Goal: Task Accomplishment & Management: Complete application form

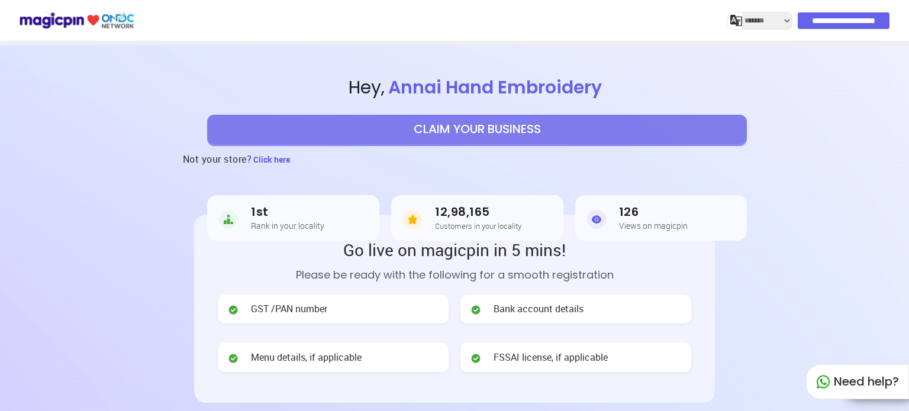
select select "*******"
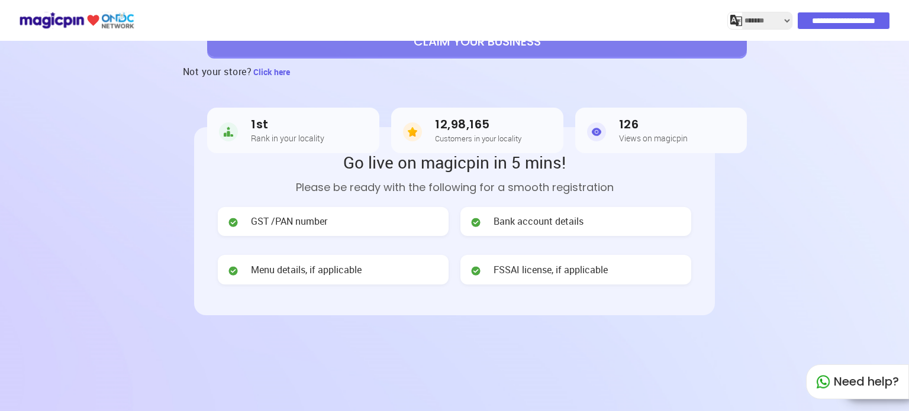
scroll to position [118, 0]
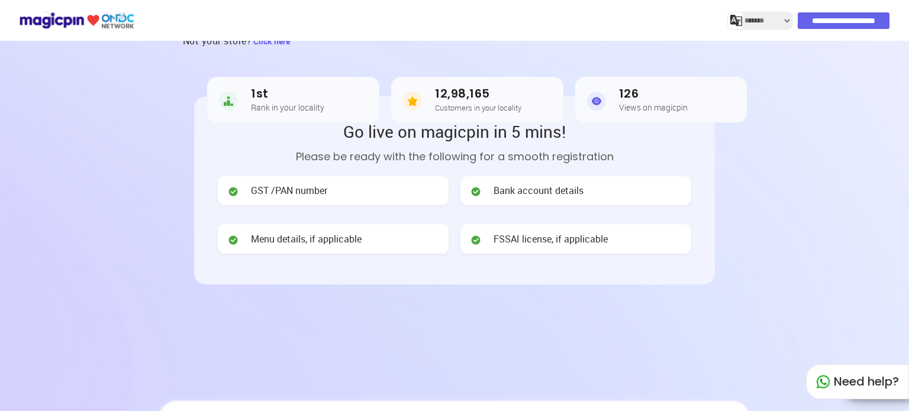
click at [357, 192] on div "GST /PAN number" at bounding box center [333, 191] width 231 height 30
click at [595, 199] on div "Bank account details" at bounding box center [575, 191] width 231 height 30
click at [547, 236] on span "FSSAI license, if applicable" at bounding box center [550, 239] width 114 height 14
click at [358, 230] on div "Menu details, if applicable" at bounding box center [333, 239] width 231 height 30
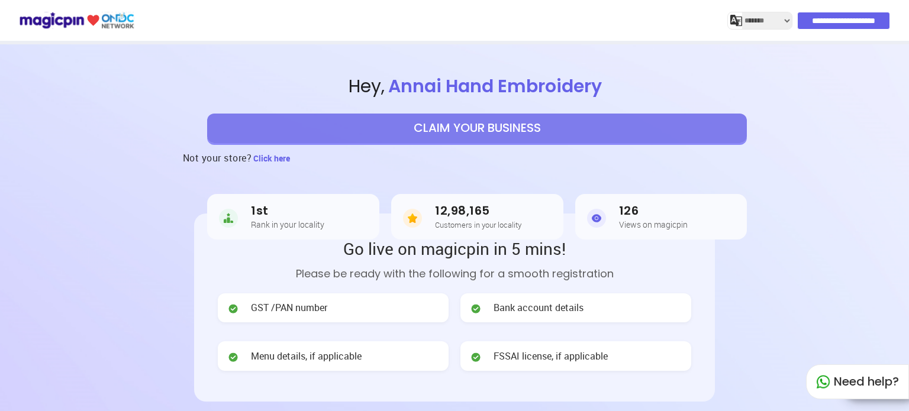
scroll to position [0, 0]
click at [487, 135] on button "CLAIM YOUR BUSINESS" at bounding box center [477, 130] width 540 height 30
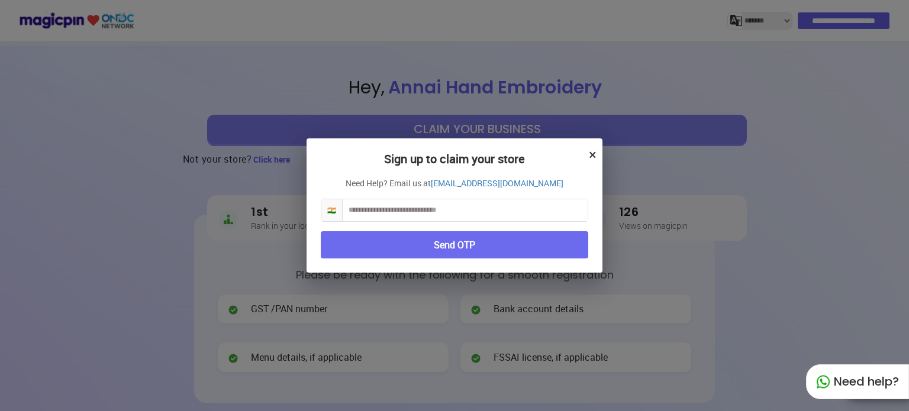
click at [441, 212] on input "text" at bounding box center [465, 210] width 245 height 22
type input "**********"
click at [531, 251] on button "Send OTP" at bounding box center [454, 245] width 267 height 28
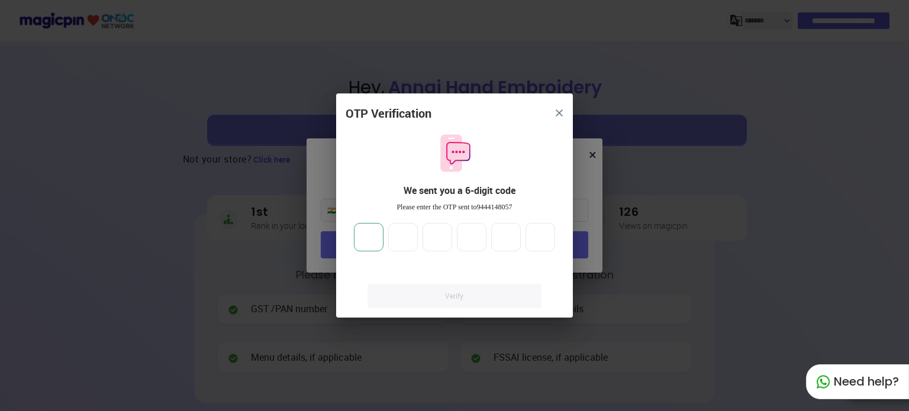
click at [376, 237] on input "number" at bounding box center [369, 237] width 30 height 28
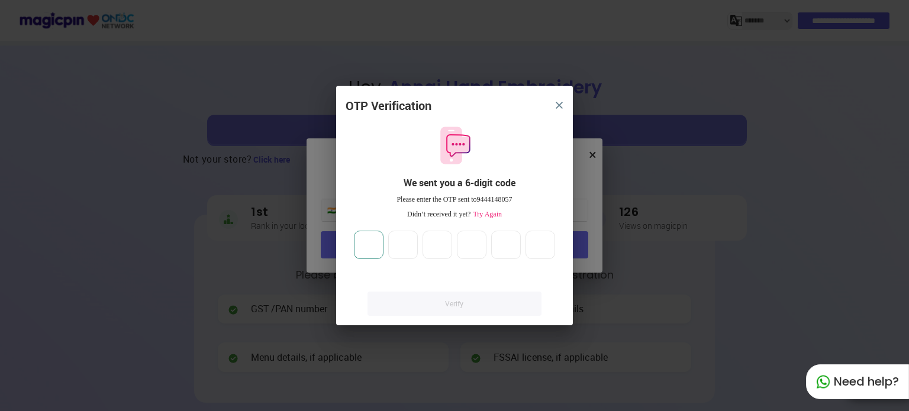
type input "*"
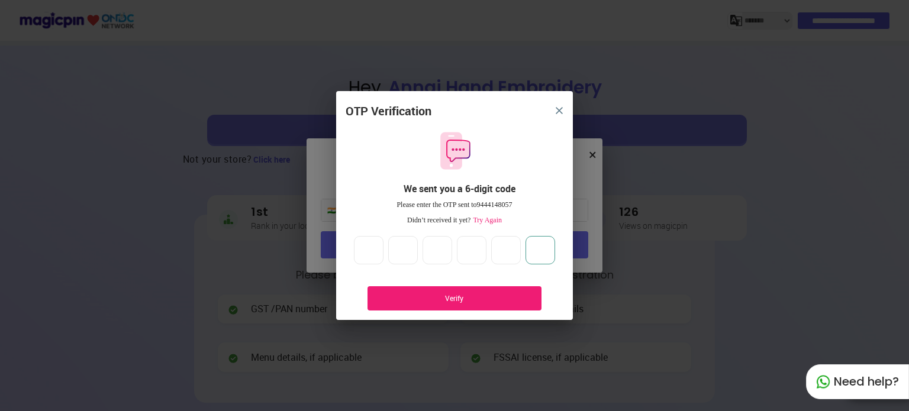
type input "*"
click at [449, 292] on div "Verify" at bounding box center [454, 298] width 174 height 24
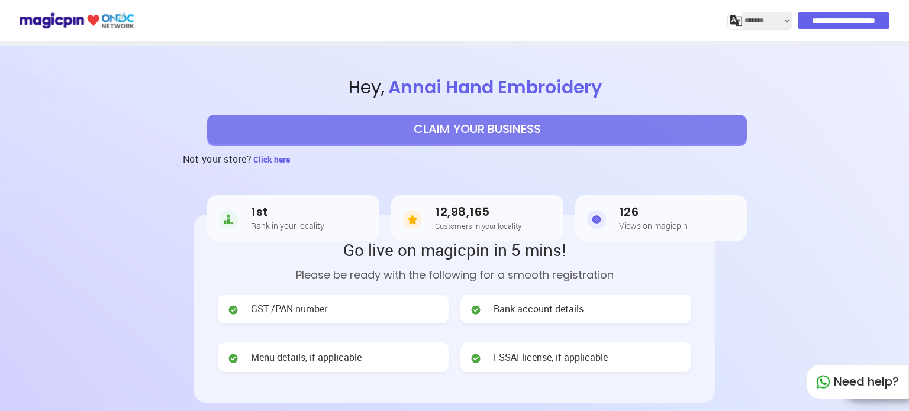
select select "*******"
click at [498, 122] on button "CLAIM YOUR BUSINESS" at bounding box center [477, 130] width 540 height 30
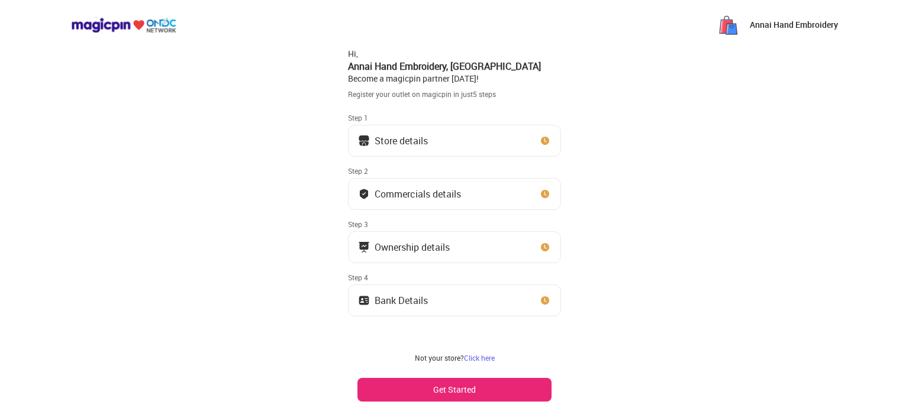
click at [548, 141] on img at bounding box center [545, 141] width 12 height 12
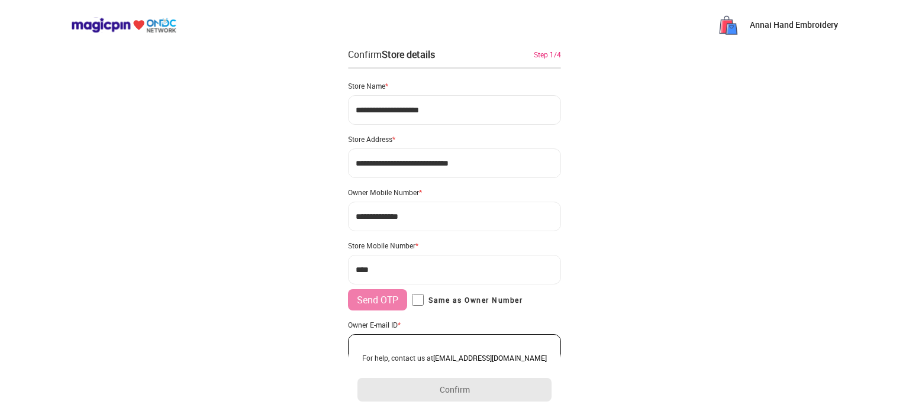
scroll to position [57, 0]
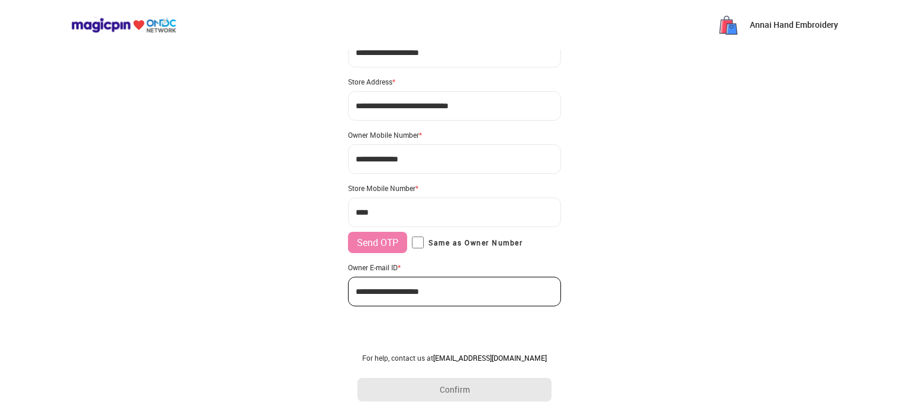
click at [467, 217] on input "***" at bounding box center [454, 213] width 213 height 30
type input "**********"
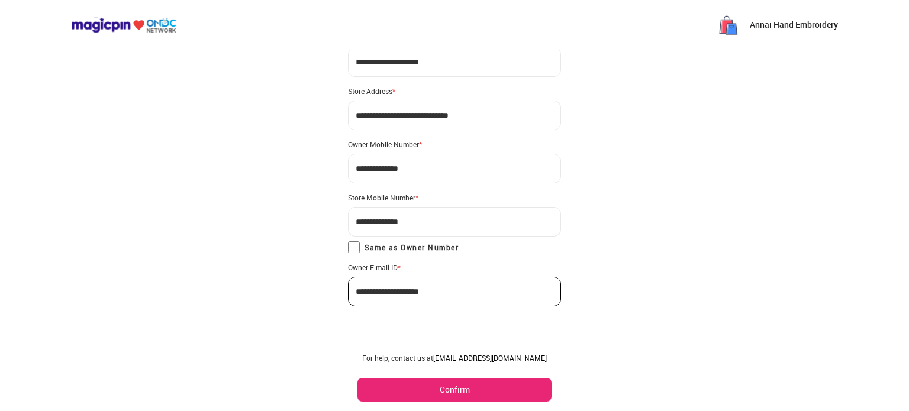
click at [478, 392] on button "Confirm" at bounding box center [454, 390] width 194 height 24
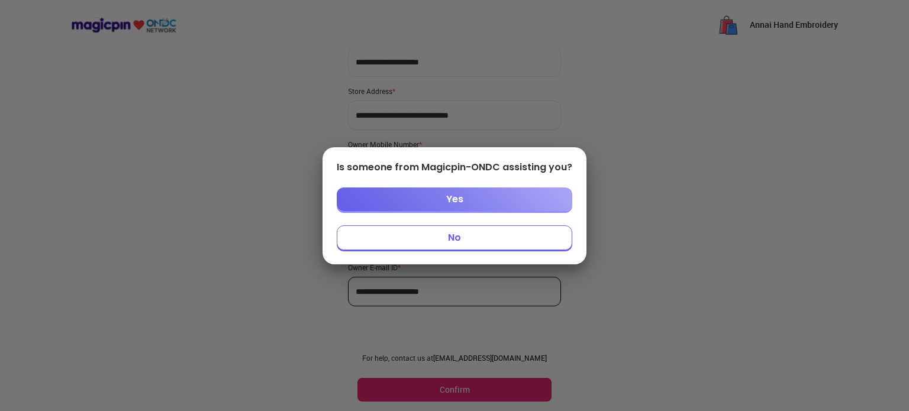
click at [472, 237] on button "No" at bounding box center [454, 237] width 235 height 25
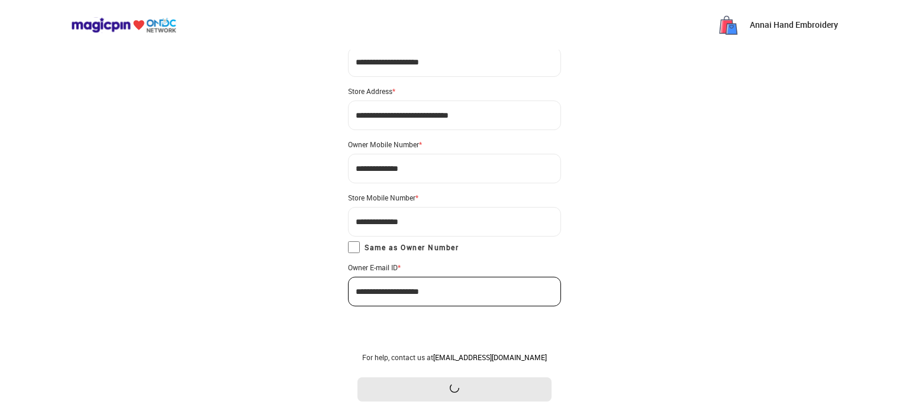
scroll to position [0, 0]
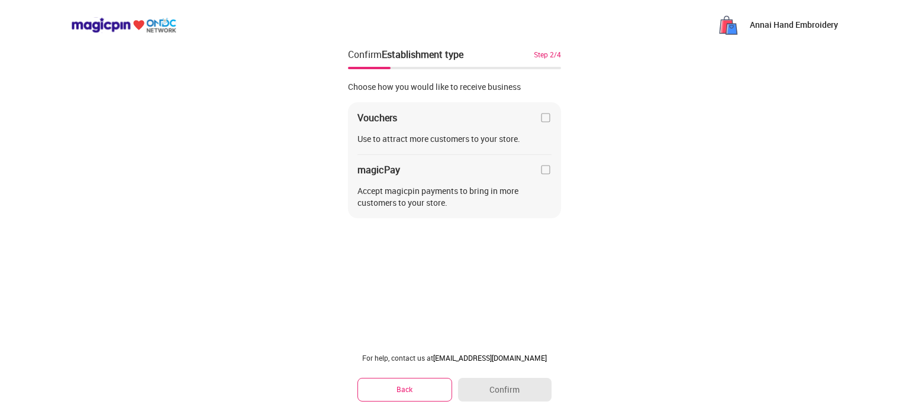
click at [545, 115] on img at bounding box center [546, 118] width 12 height 12
click at [540, 112] on img at bounding box center [546, 118] width 12 height 12
click at [545, 169] on img at bounding box center [546, 170] width 12 height 12
click at [544, 175] on img at bounding box center [546, 170] width 12 height 12
click at [551, 118] on img at bounding box center [546, 118] width 12 height 12
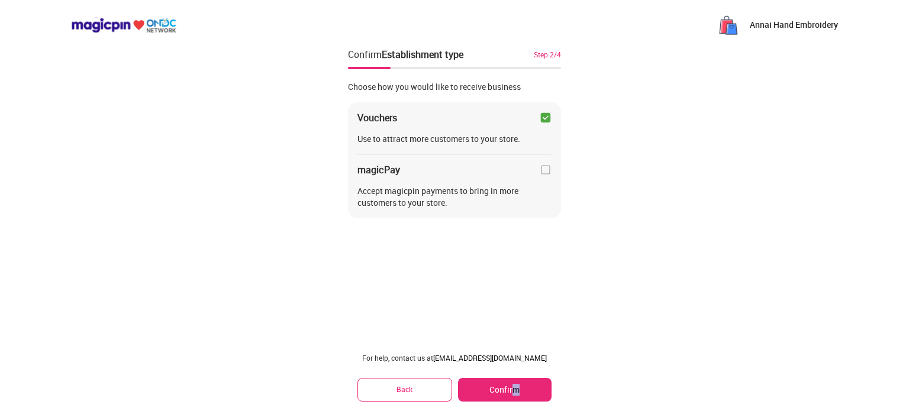
click at [516, 402] on div "For help, contact us at partner@magicpin.in Back Confirm" at bounding box center [454, 377] width 213 height 67
click at [534, 390] on button "Confirm" at bounding box center [504, 390] width 93 height 24
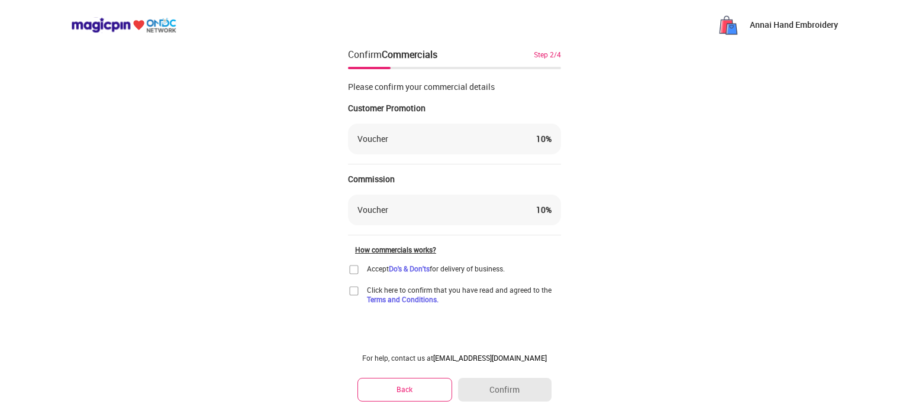
click at [360, 266] on div "Accept Do's & Don'ts for delivery of business." at bounding box center [426, 270] width 157 height 12
click at [353, 270] on img at bounding box center [354, 270] width 12 height 12
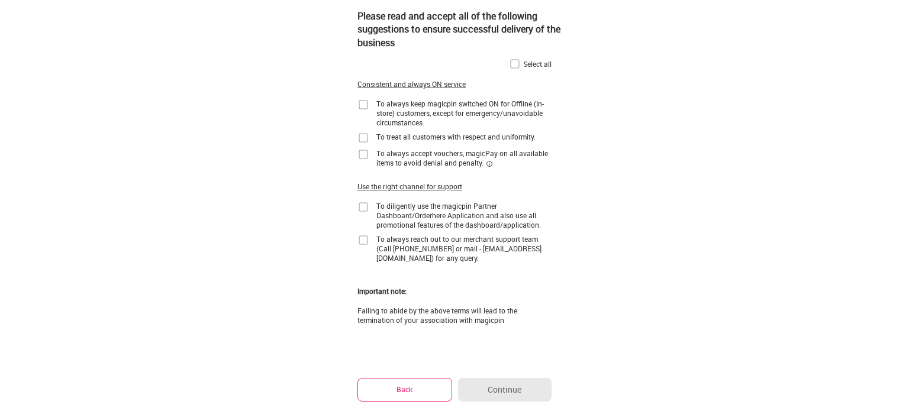
click at [513, 63] on img at bounding box center [515, 64] width 12 height 12
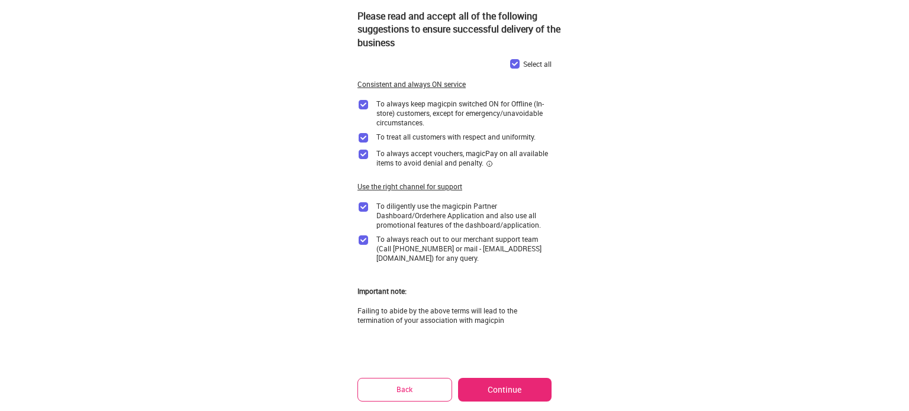
click at [518, 396] on button "Continue" at bounding box center [504, 390] width 93 height 24
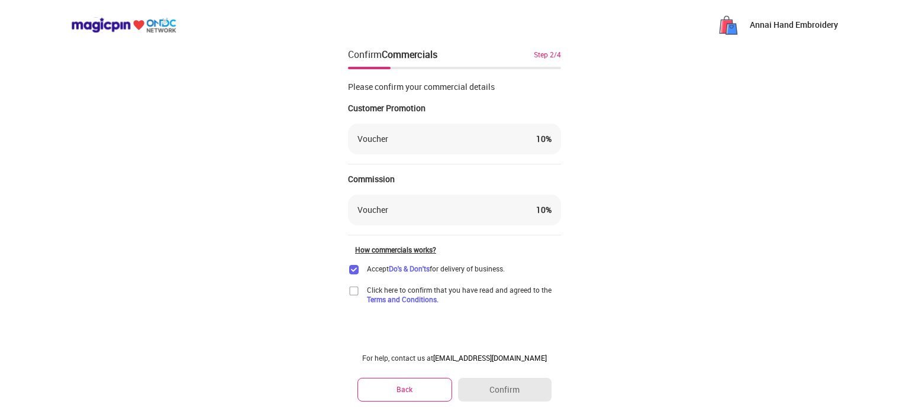
click at [355, 291] on img at bounding box center [354, 291] width 12 height 12
click at [492, 390] on button "Confirm" at bounding box center [504, 390] width 93 height 24
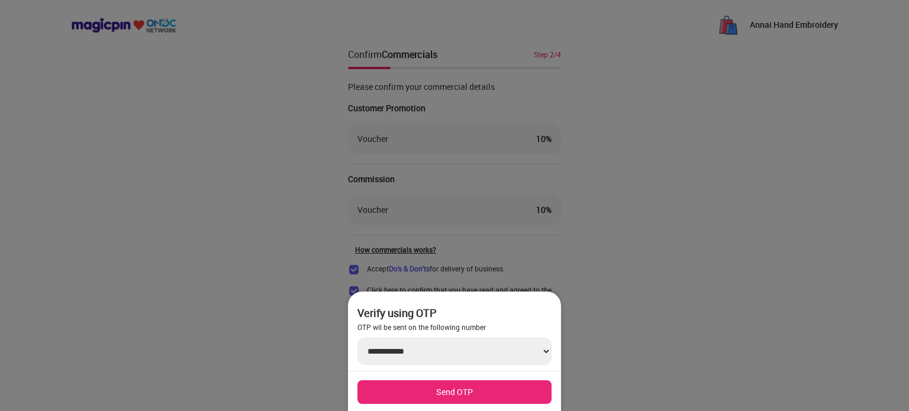
click at [650, 240] on div at bounding box center [454, 205] width 909 height 411
